Goal: Task Accomplishment & Management: Manage account settings

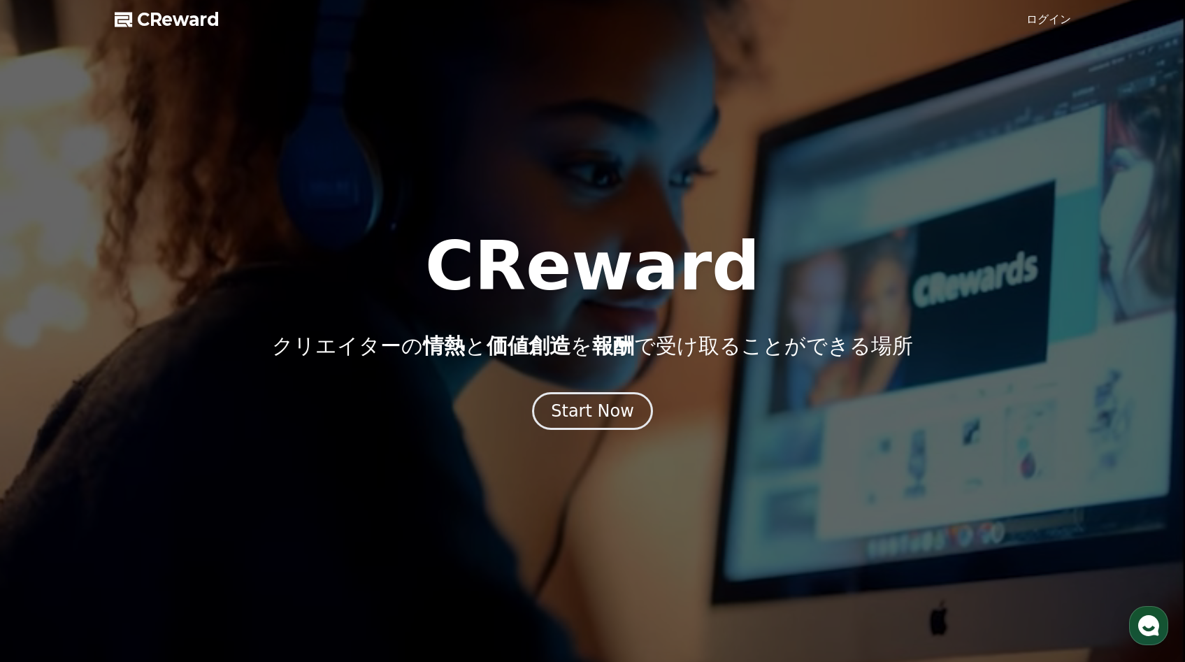
click at [1031, 17] on link "ログイン" at bounding box center [1049, 19] width 45 height 17
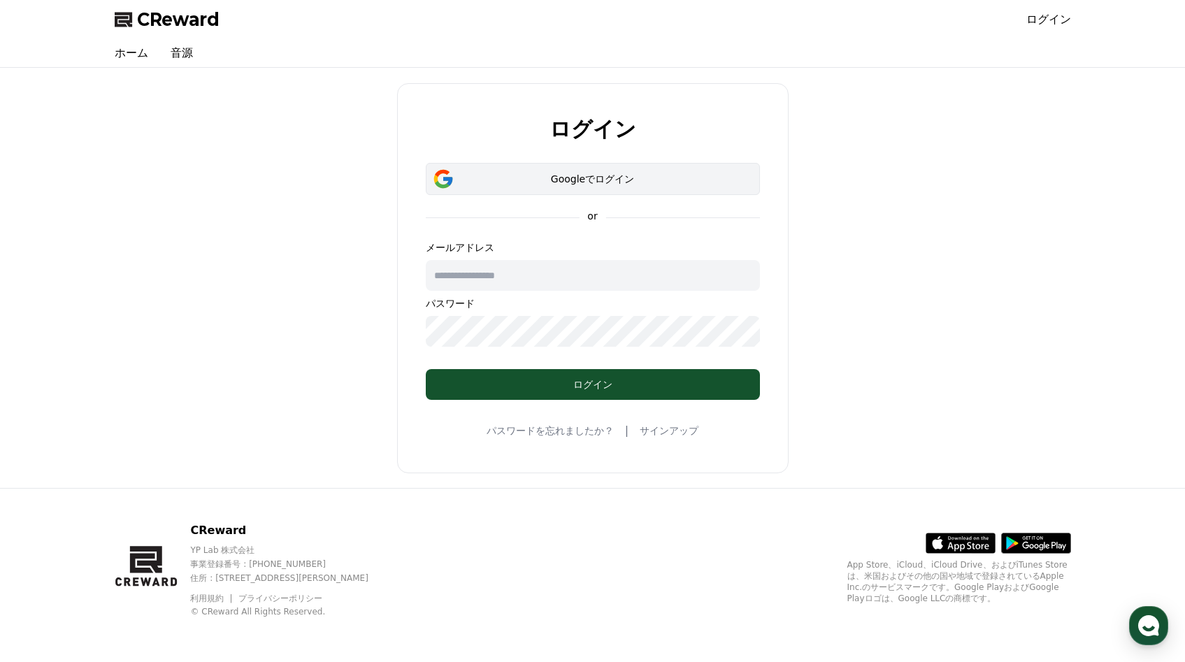
click at [627, 185] on div "Googleでログイン" at bounding box center [593, 179] width 294 height 14
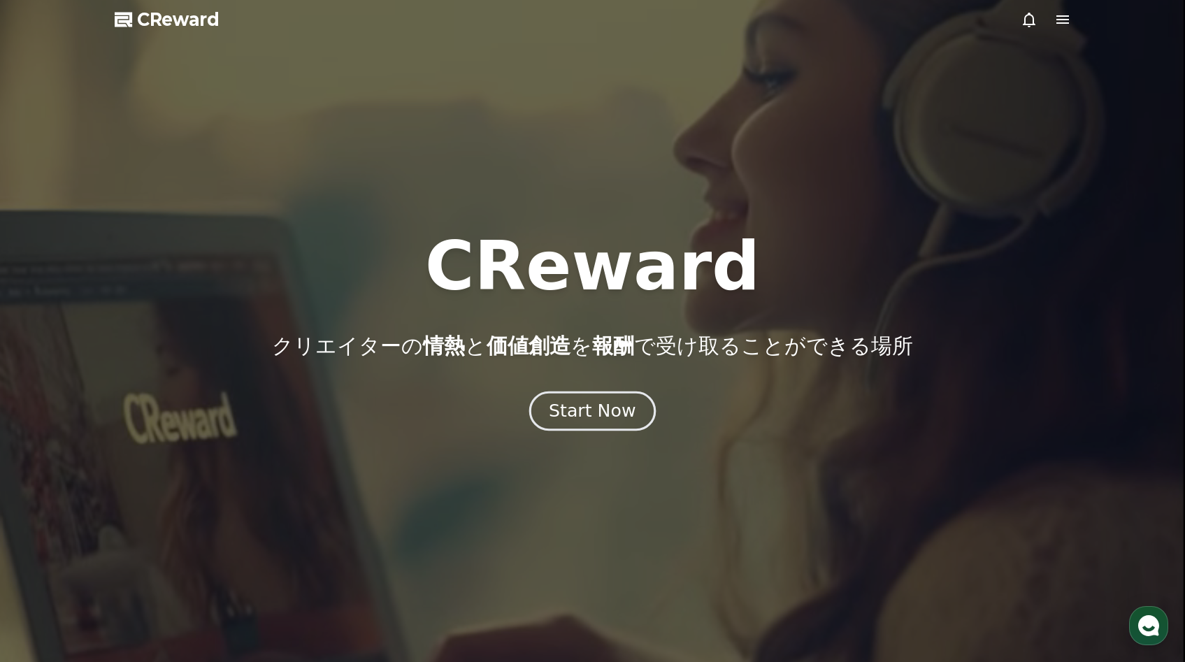
click at [580, 406] on div "Start Now" at bounding box center [592, 411] width 87 height 24
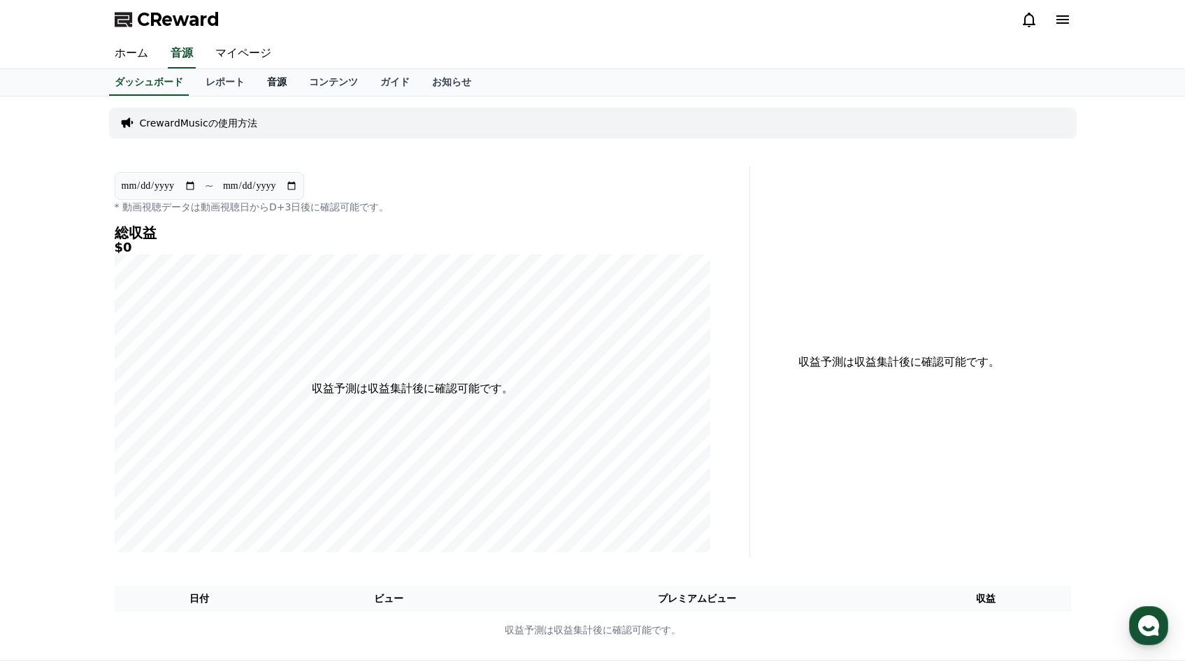
click at [277, 87] on link "音源" at bounding box center [277, 82] width 42 height 27
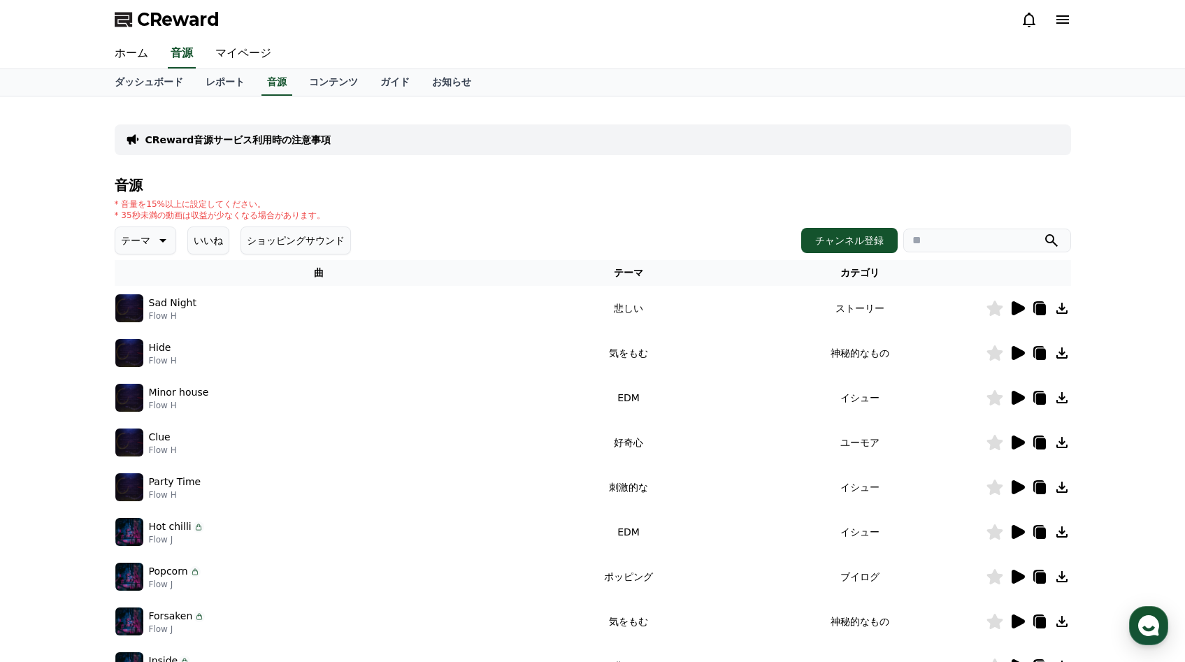
click at [1017, 309] on icon at bounding box center [1018, 308] width 13 height 14
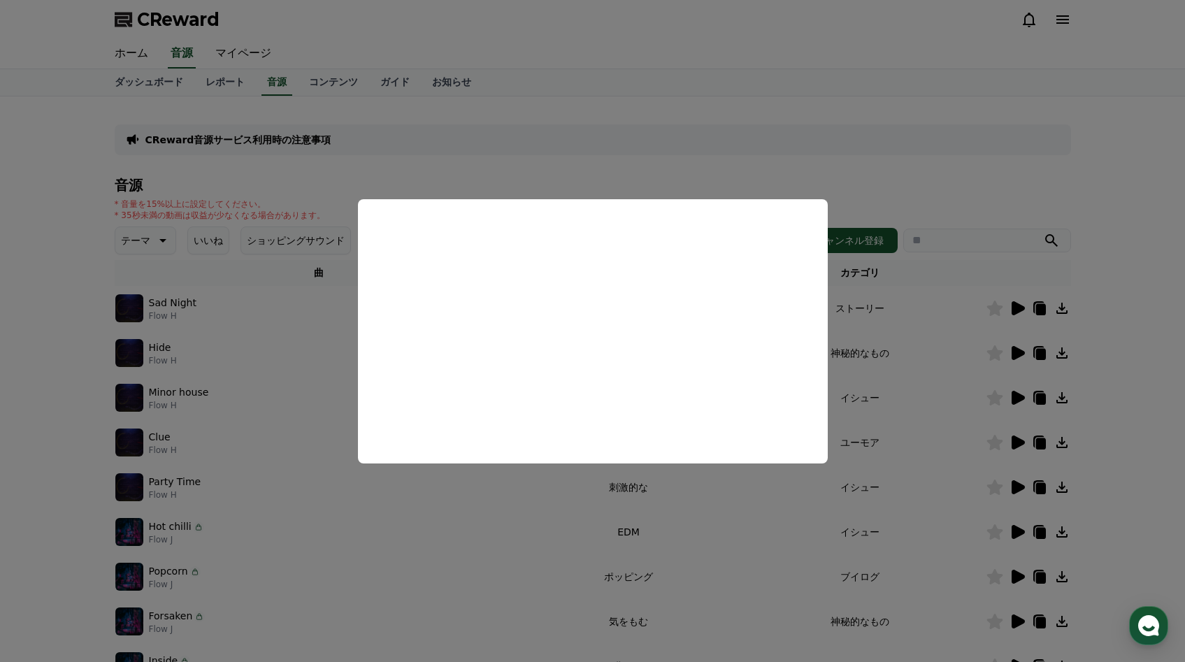
click at [1010, 193] on button "close modal" at bounding box center [592, 331] width 1185 height 662
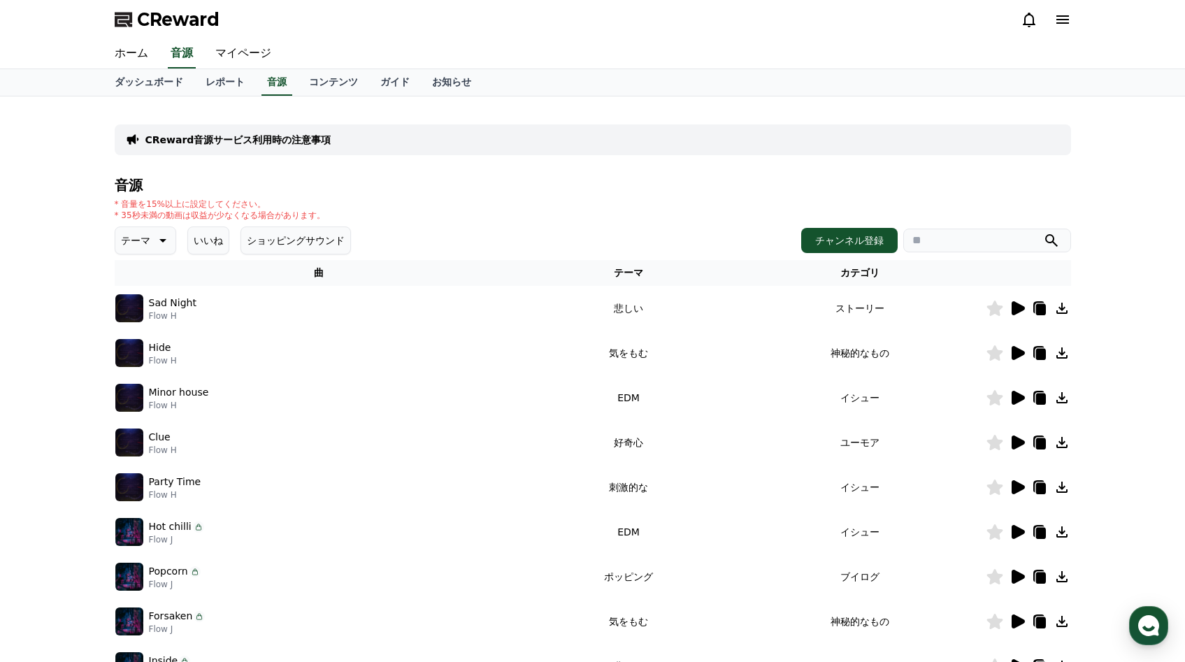
click at [1061, 310] on icon at bounding box center [1062, 308] width 11 height 11
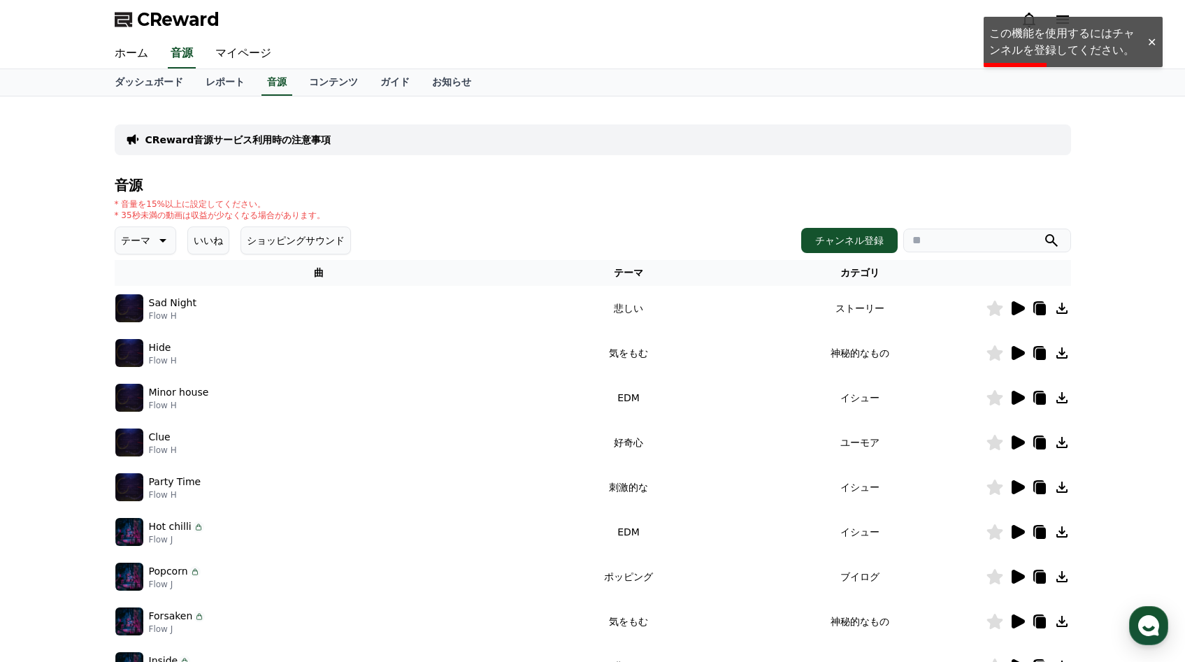
click at [1147, 41] on div at bounding box center [1151, 42] width 22 height 13
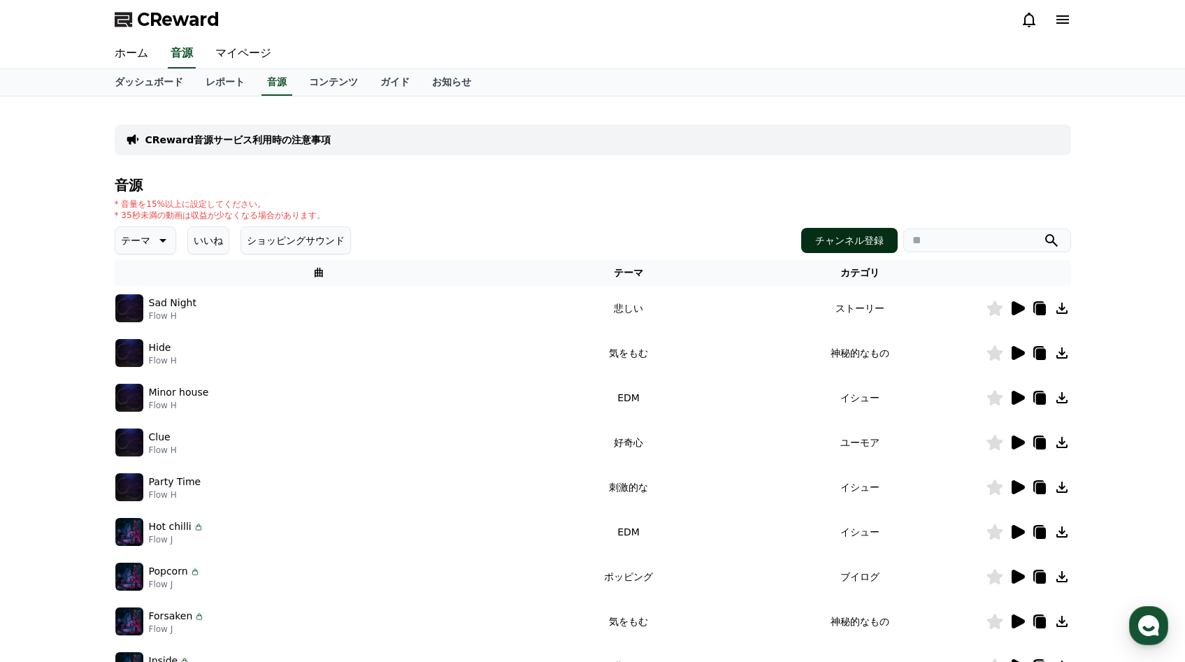
click at [857, 247] on button "チャンネル登録" at bounding box center [849, 240] width 96 height 25
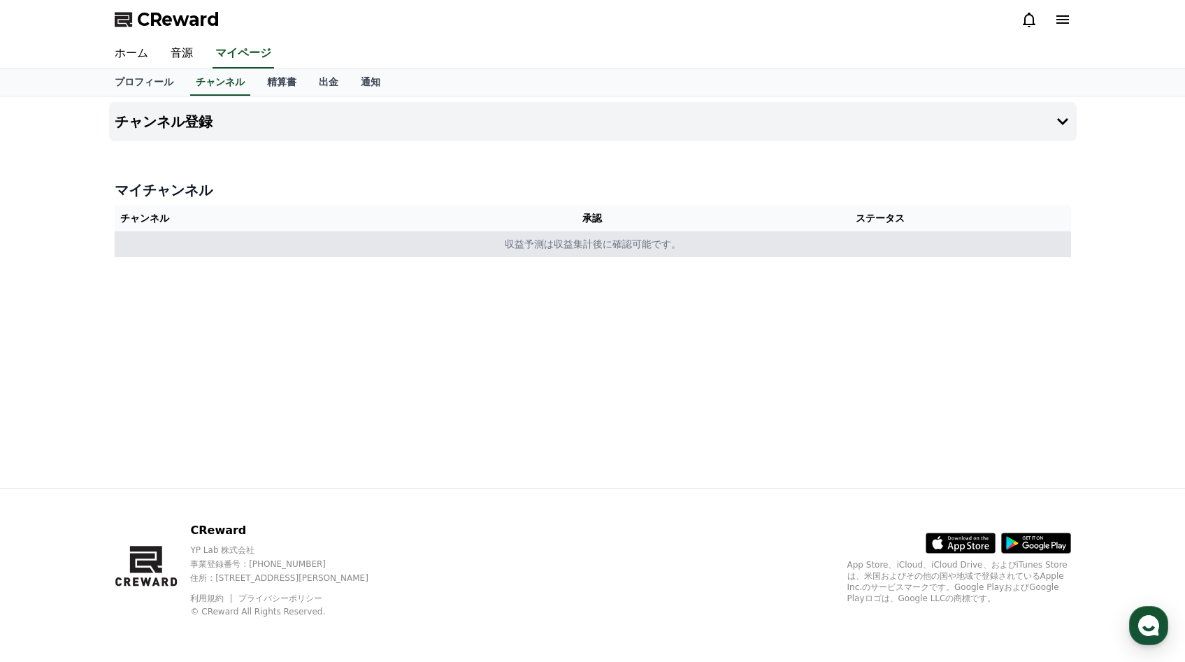
click at [509, 248] on td "収益予測は収益集計後に確認可能です。" at bounding box center [593, 244] width 957 height 26
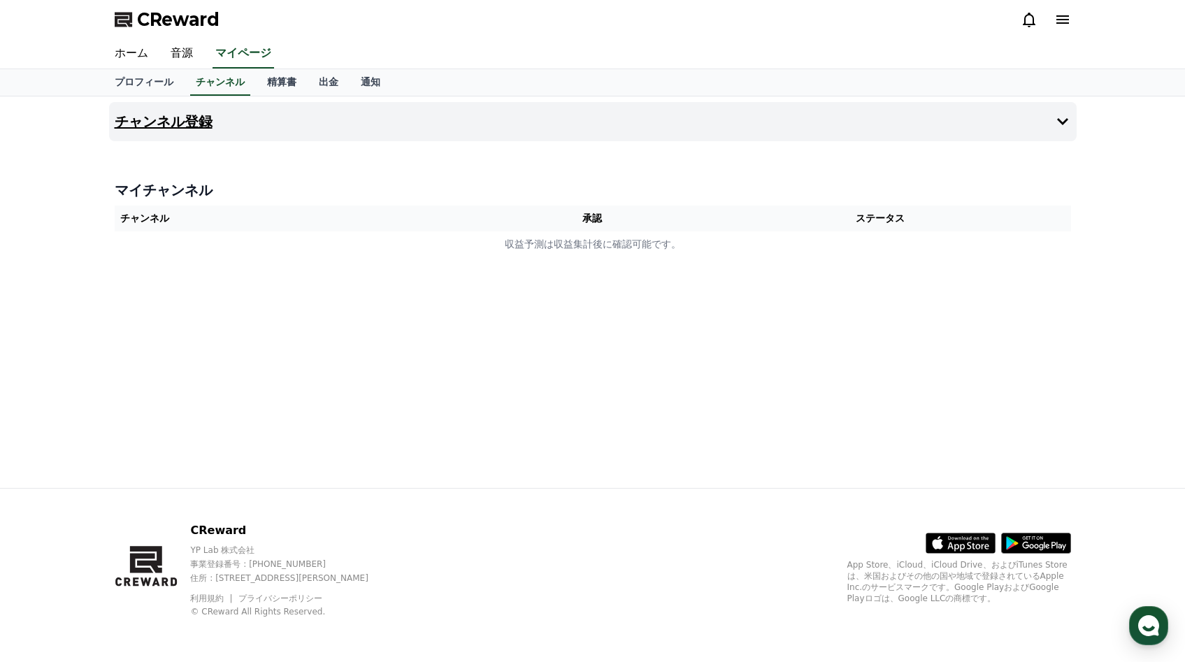
click at [1064, 125] on icon at bounding box center [1062, 121] width 17 height 17
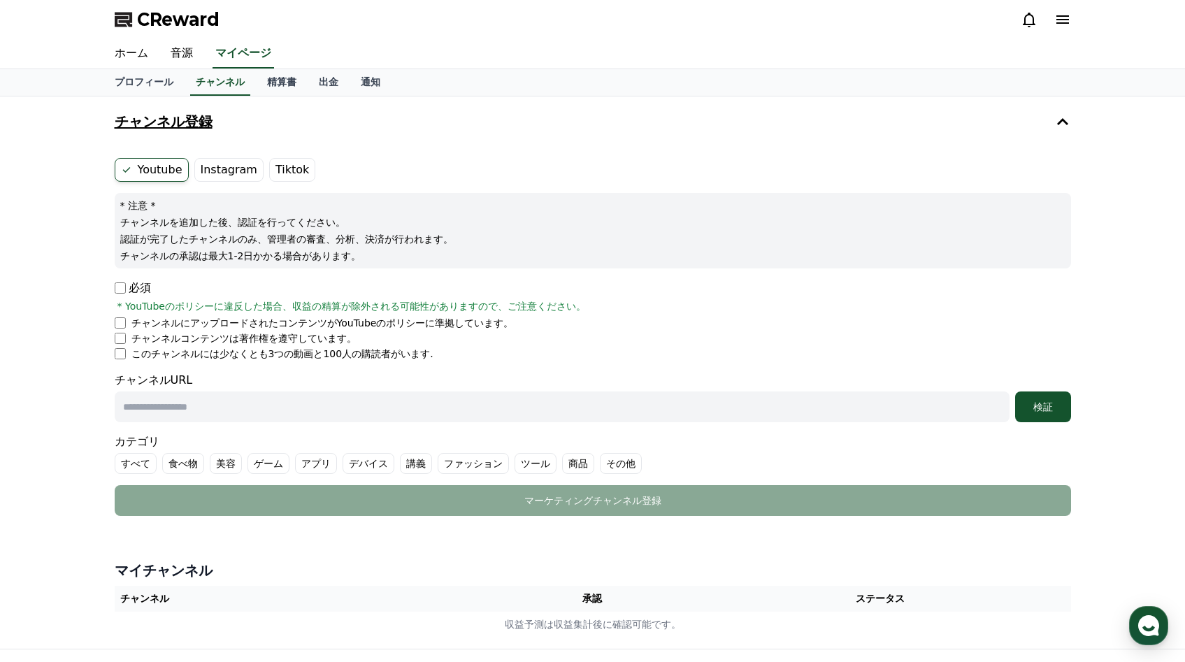
click at [221, 170] on label "Instagram" at bounding box center [228, 170] width 69 height 24
click at [205, 410] on input "text" at bounding box center [562, 407] width 895 height 31
paste input "**********"
type input "**********"
click at [1024, 416] on button "検証" at bounding box center [1043, 407] width 56 height 31
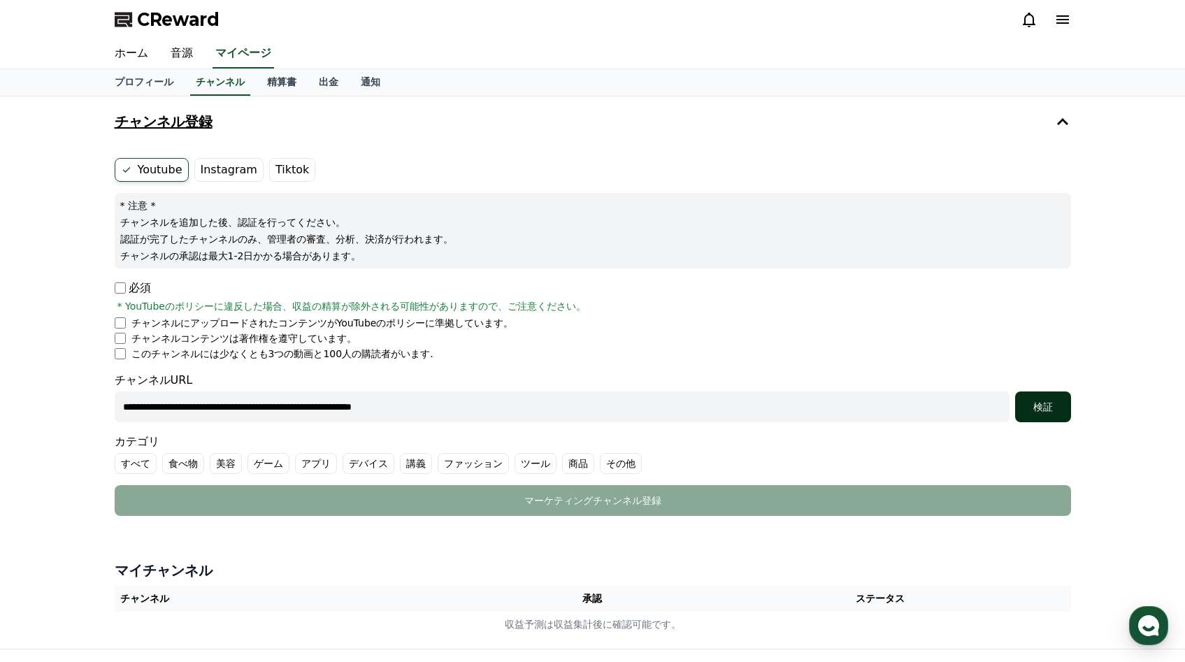
click at [1041, 408] on div "検証" at bounding box center [1043, 407] width 45 height 14
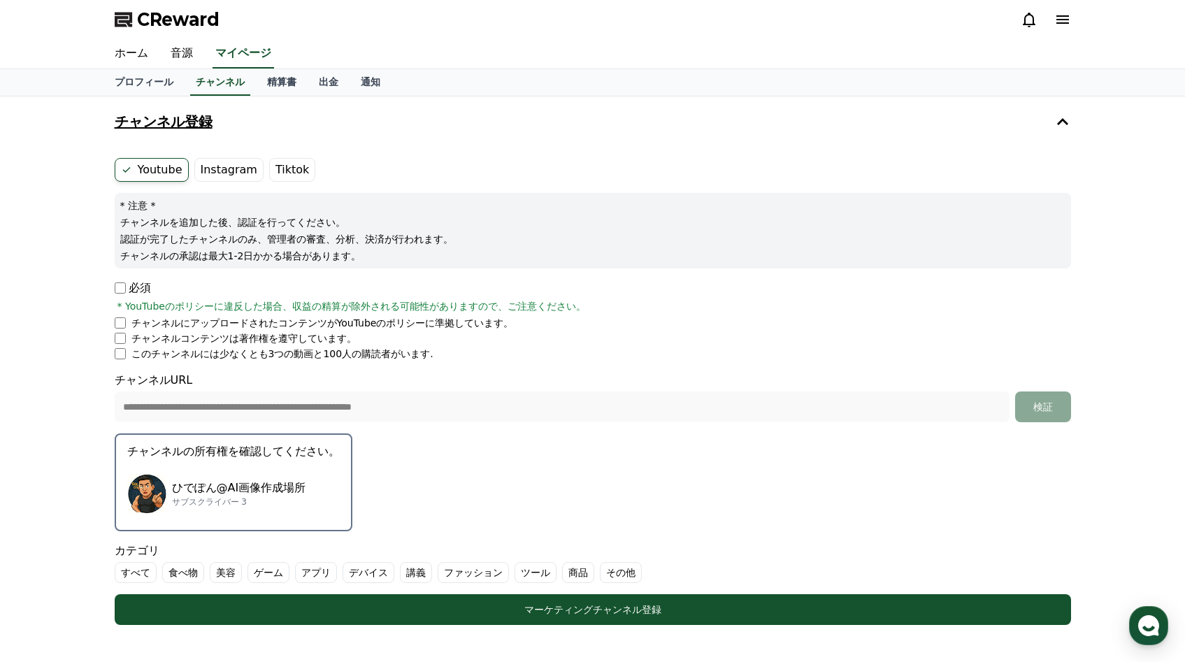
click at [224, 173] on label "Instagram" at bounding box center [228, 170] width 69 height 24
click at [138, 172] on label "Youtube" at bounding box center [152, 170] width 74 height 24
click at [127, 166] on icon at bounding box center [126, 169] width 11 height 11
click at [286, 171] on label "Tiktok" at bounding box center [292, 170] width 46 height 24
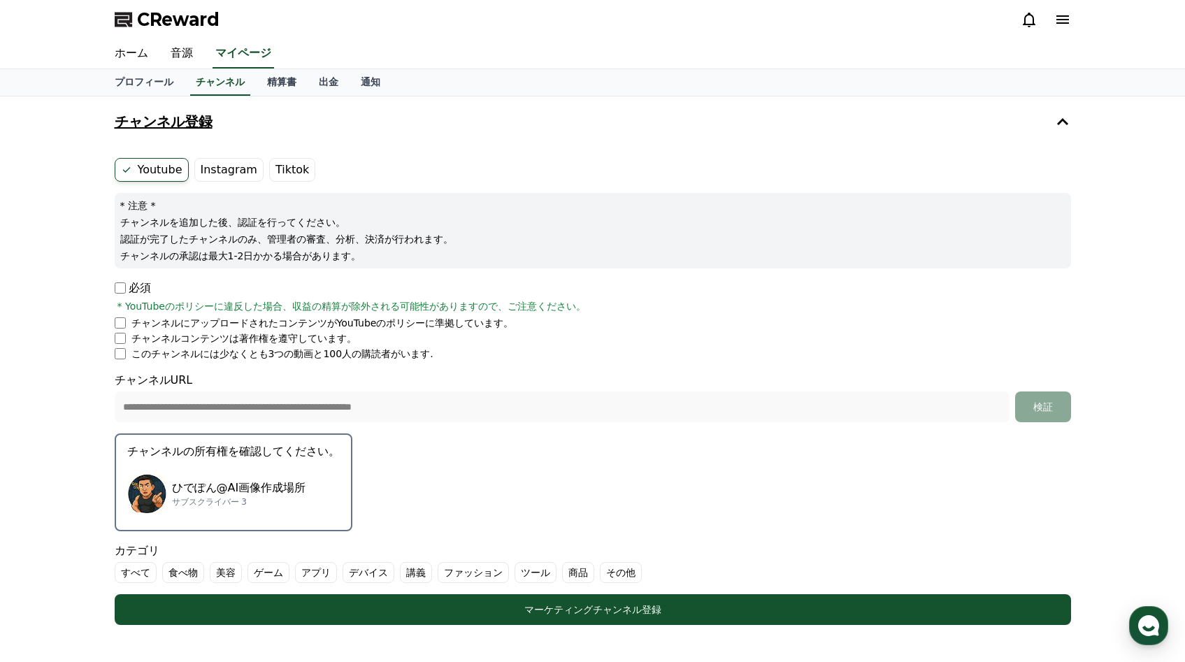
click at [212, 169] on label "Instagram" at bounding box center [228, 170] width 69 height 24
